Goal: Task Accomplishment & Management: Manage account settings

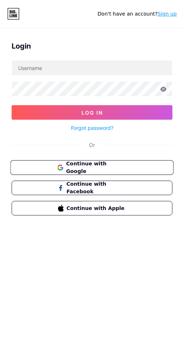
click at [82, 169] on span "Continue with Google" at bounding box center [96, 168] width 61 height 16
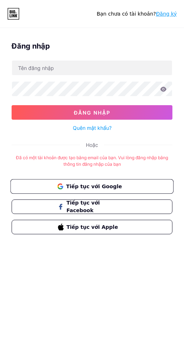
click at [121, 179] on button "Tiếp tục với Google" at bounding box center [92, 186] width 163 height 15
